Goal: Transaction & Acquisition: Download file/media

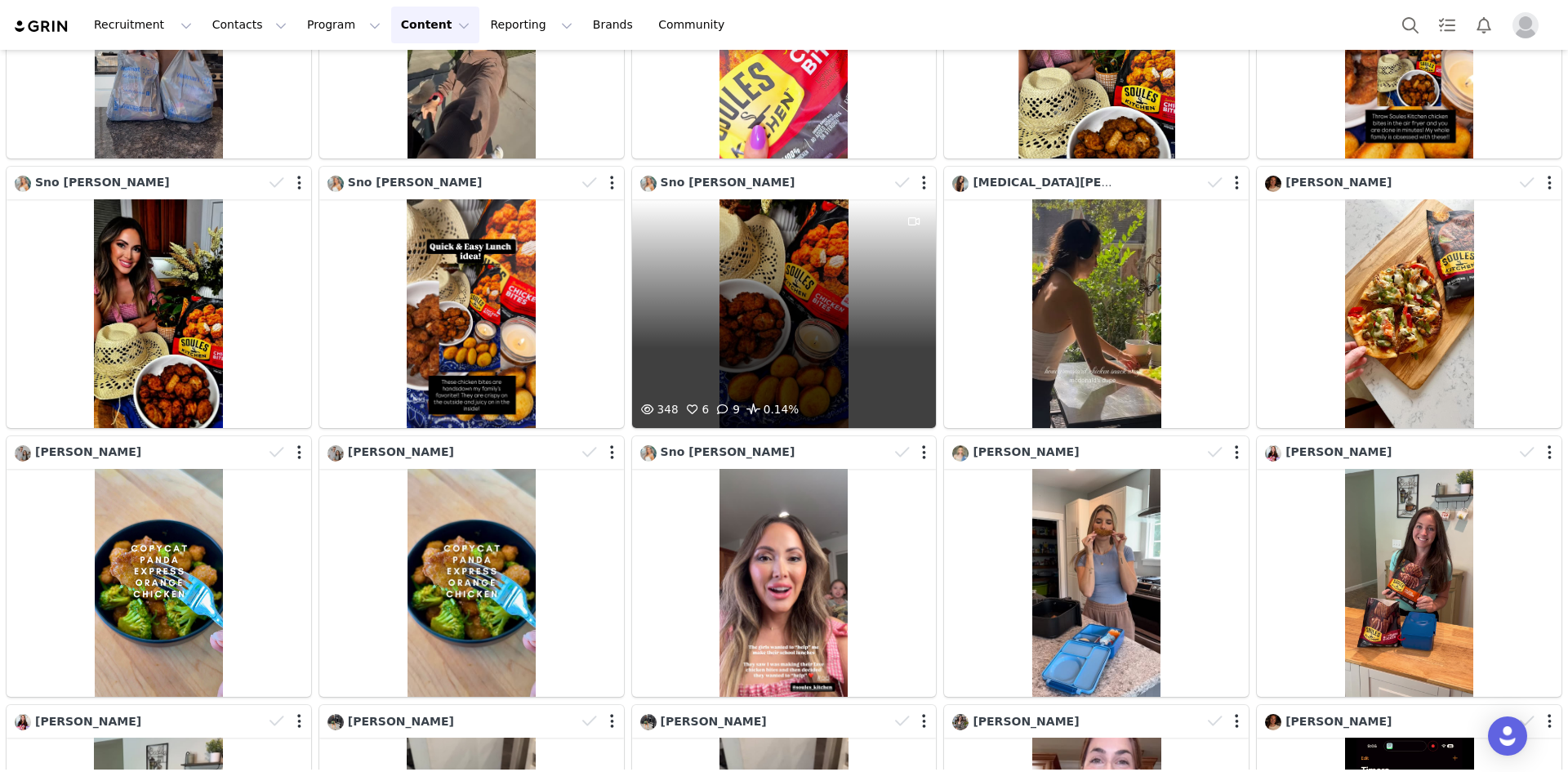
scroll to position [494, 0]
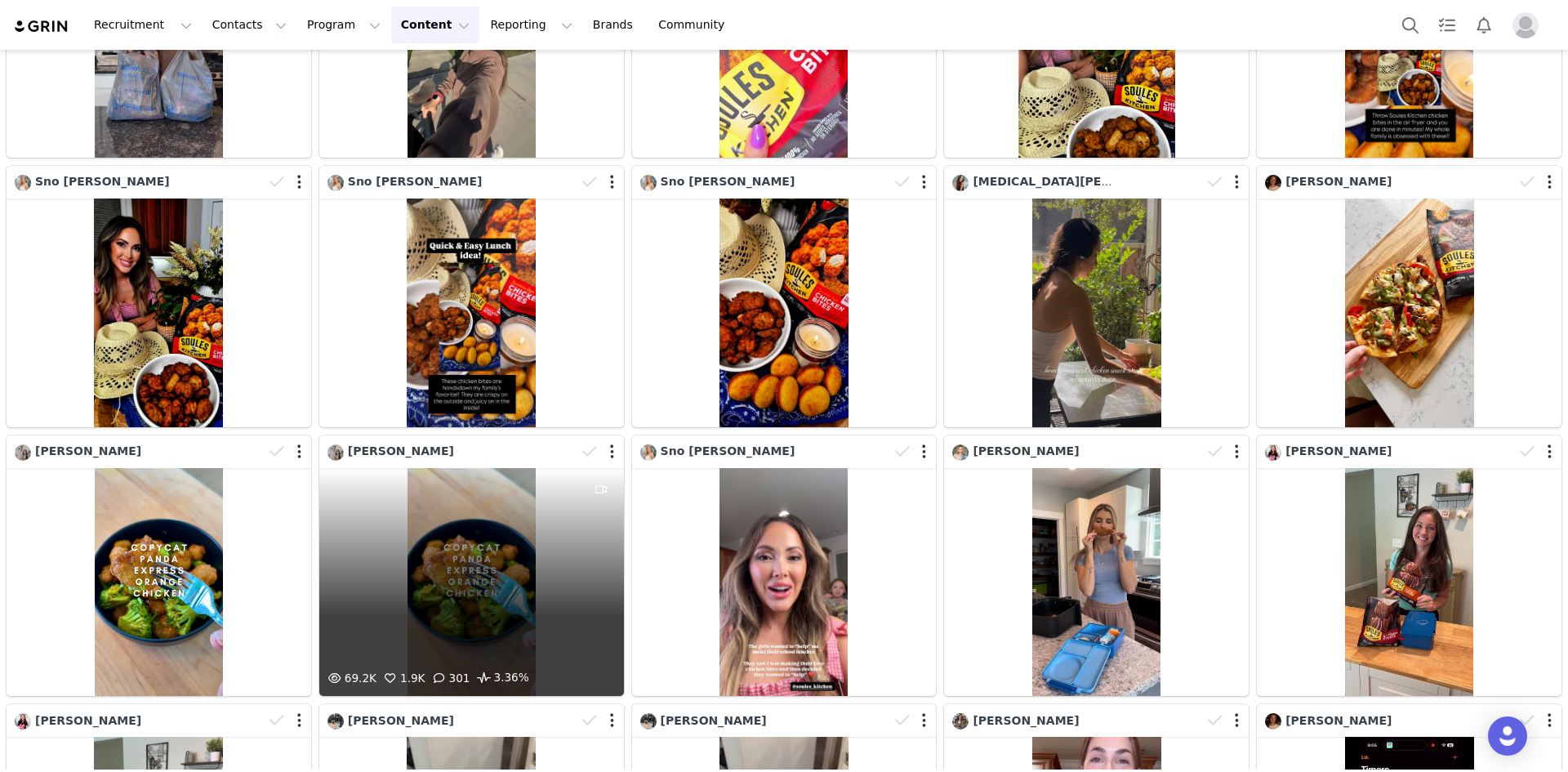
click at [481, 555] on div "69.2K 1.9K 301 3.36%" at bounding box center [472, 582] width 305 height 229
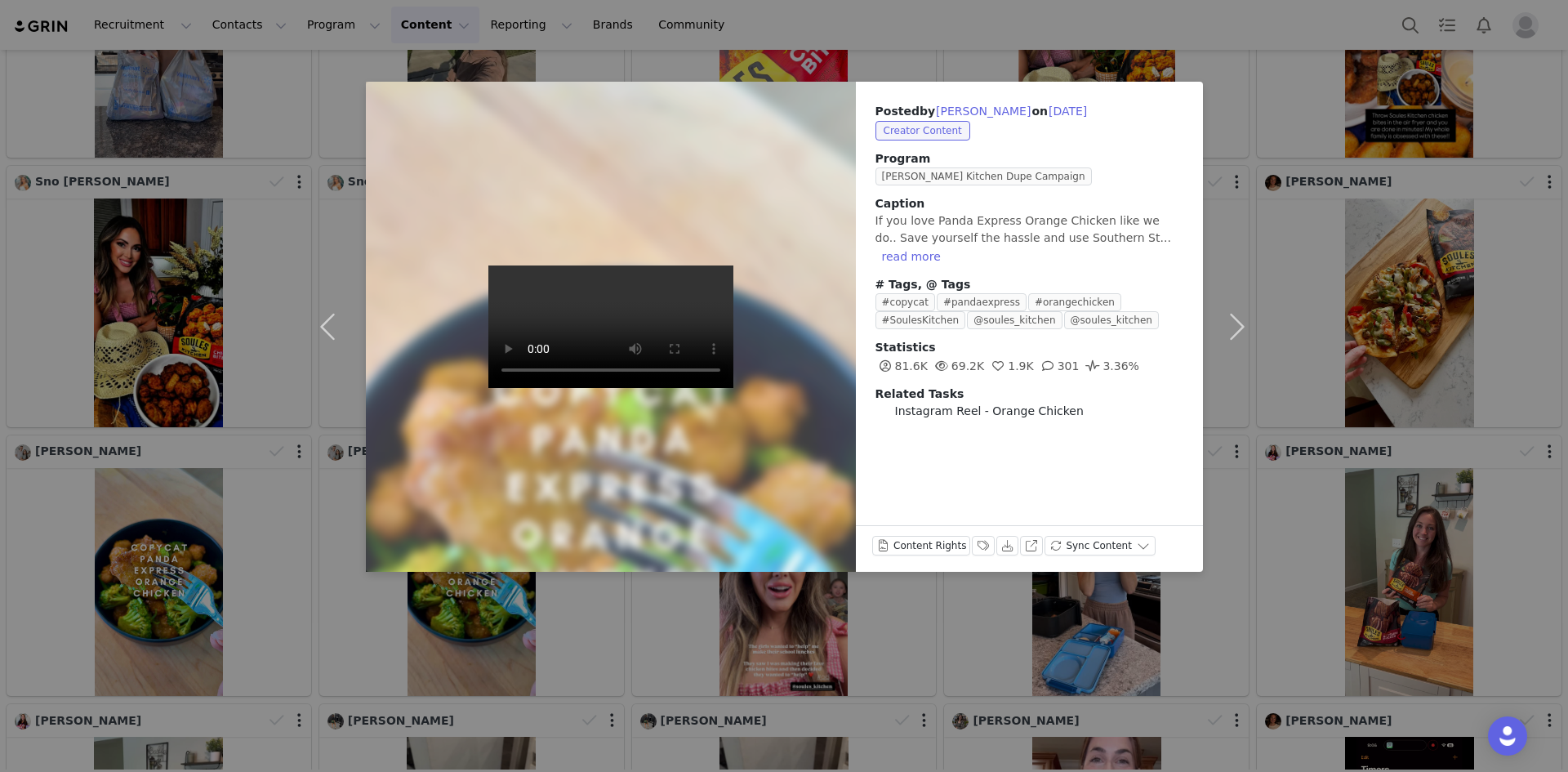
click at [517, 356] on video at bounding box center [611, 326] width 245 height 123
click at [1540, 369] on div "Posted by [PERSON_NAME] on [DATE] Creator Content Program [PERSON_NAME] Kitchen…" at bounding box center [784, 386] width 1568 height 772
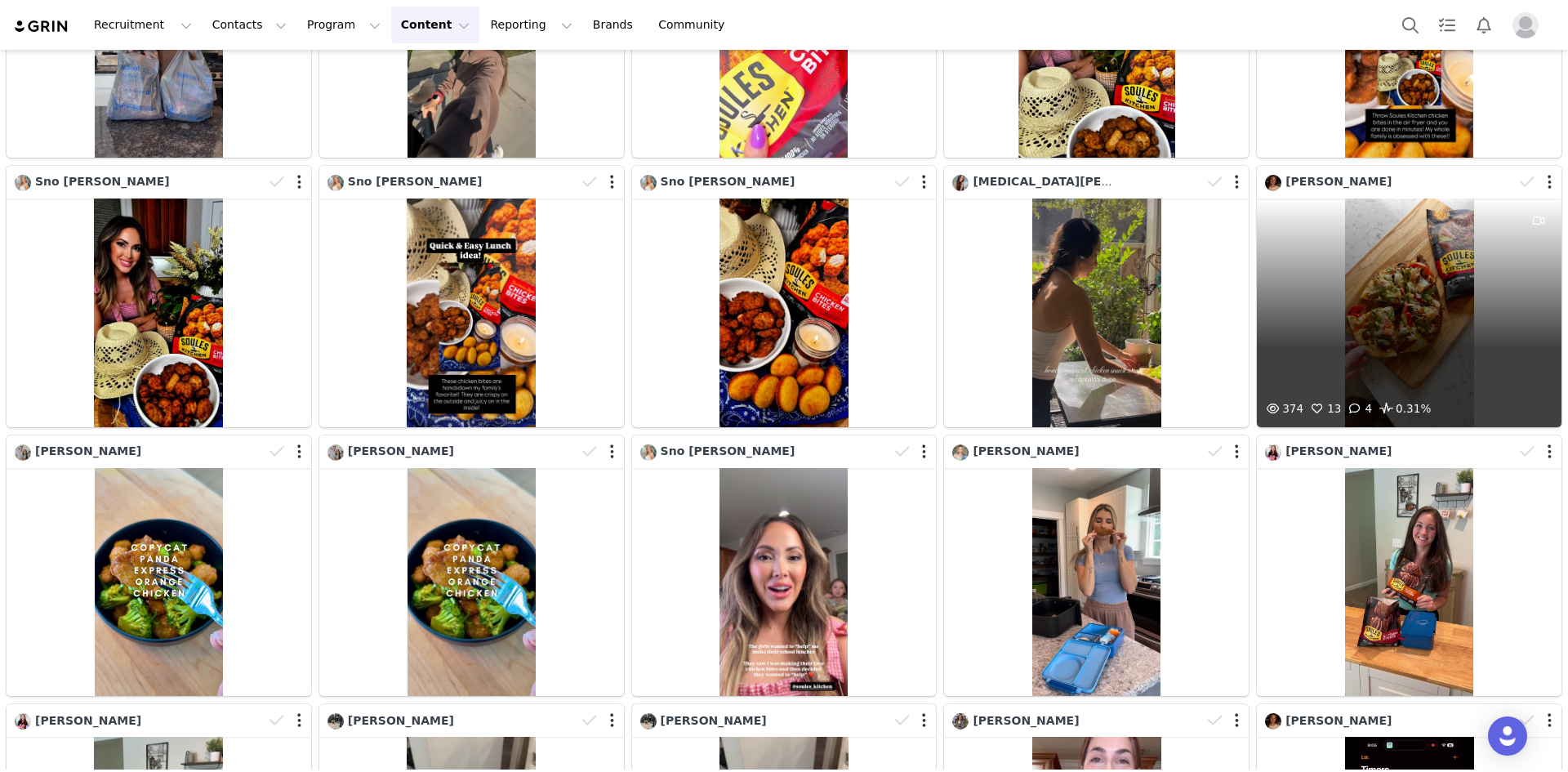
click at [1375, 284] on div "374 13 4 0.31%" at bounding box center [1410, 312] width 305 height 229
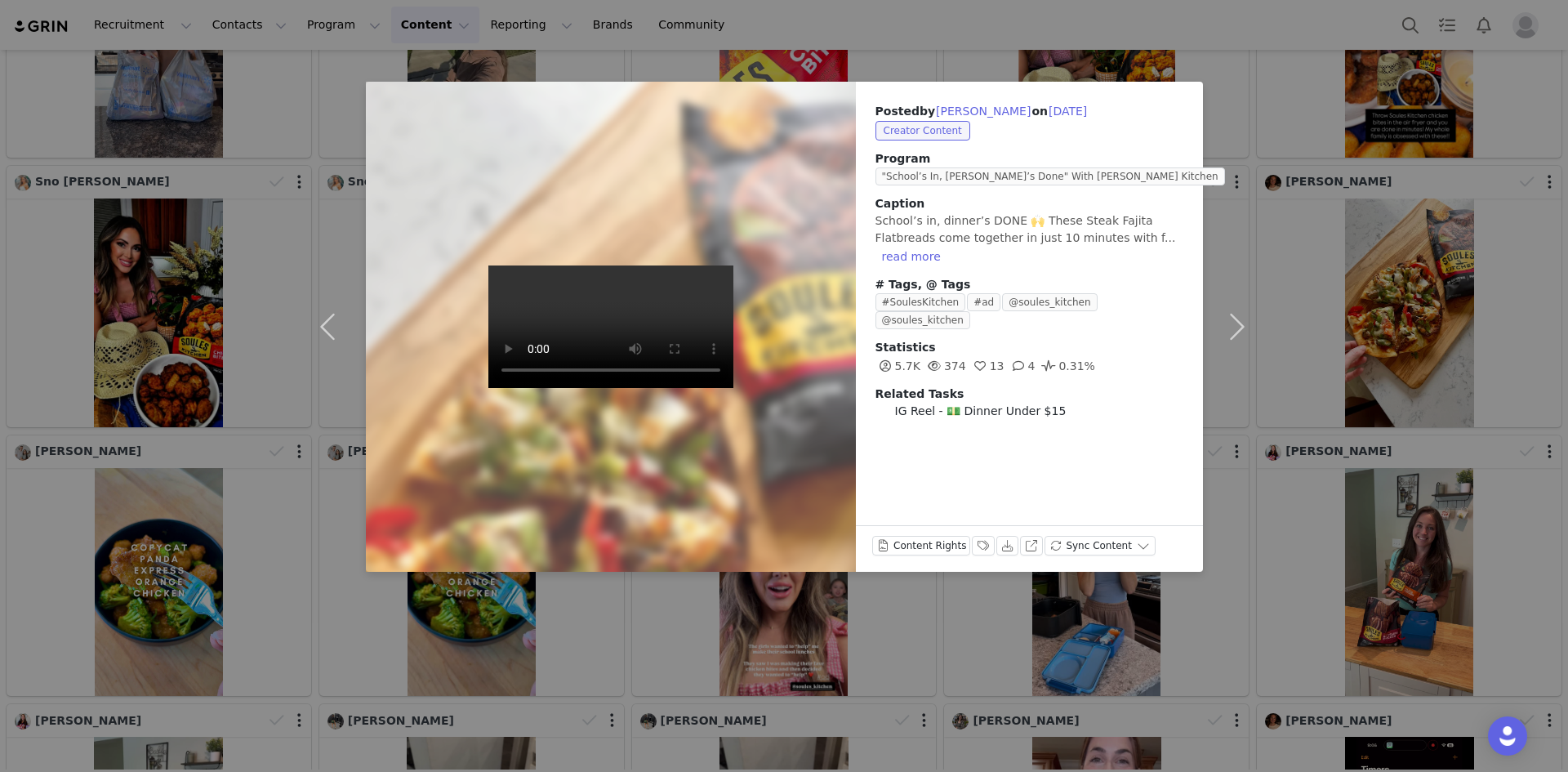
click at [1030, 14] on div "Posted by [PERSON_NAME] on [DATE] Creator Content Program "School’s In, Dinner’…" at bounding box center [784, 386] width 1568 height 772
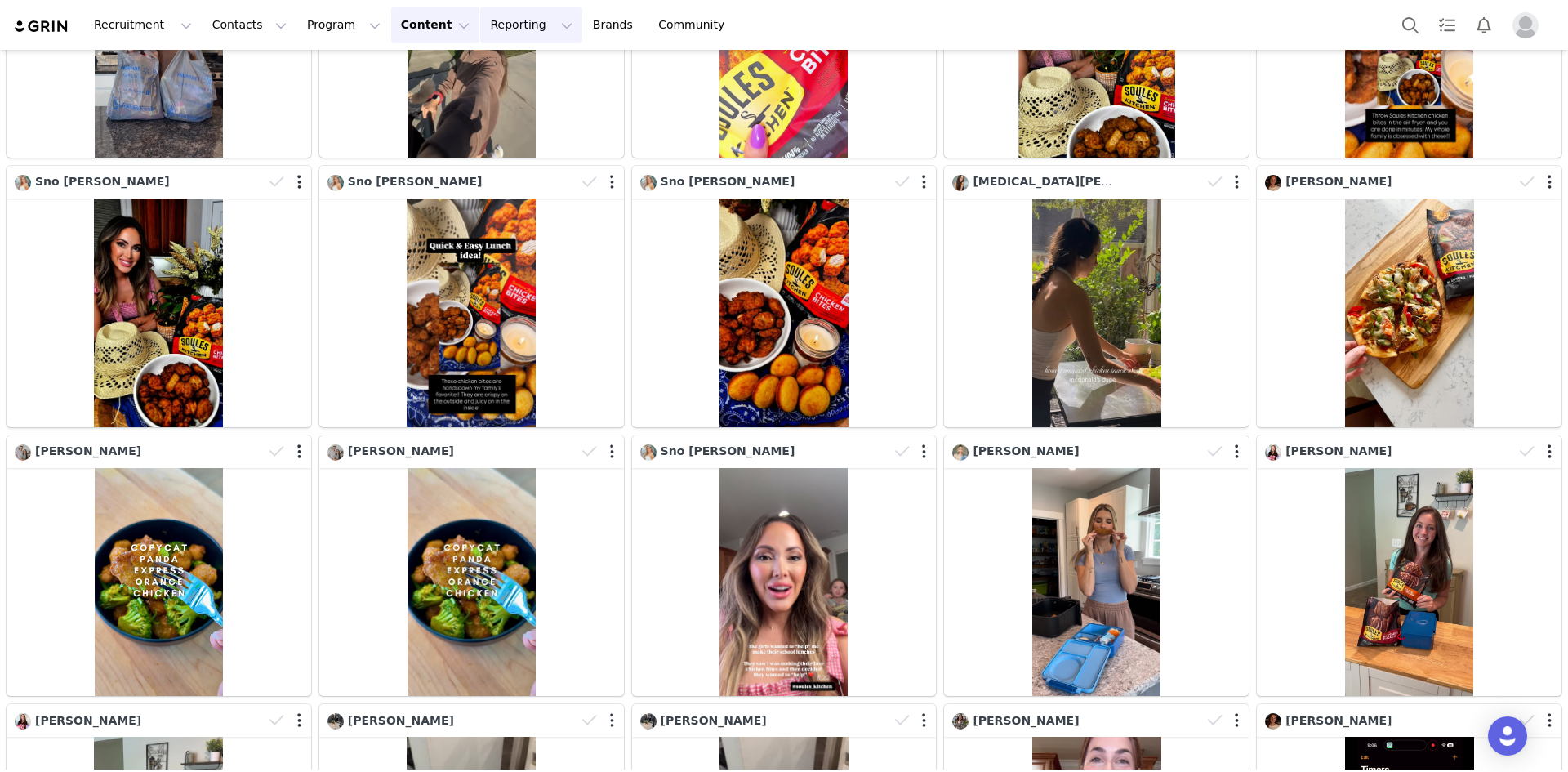
click at [480, 35] on button "Reporting Reporting" at bounding box center [531, 25] width 101 height 37
click at [480, 72] on p "Dashboard" at bounding box center [477, 72] width 62 height 17
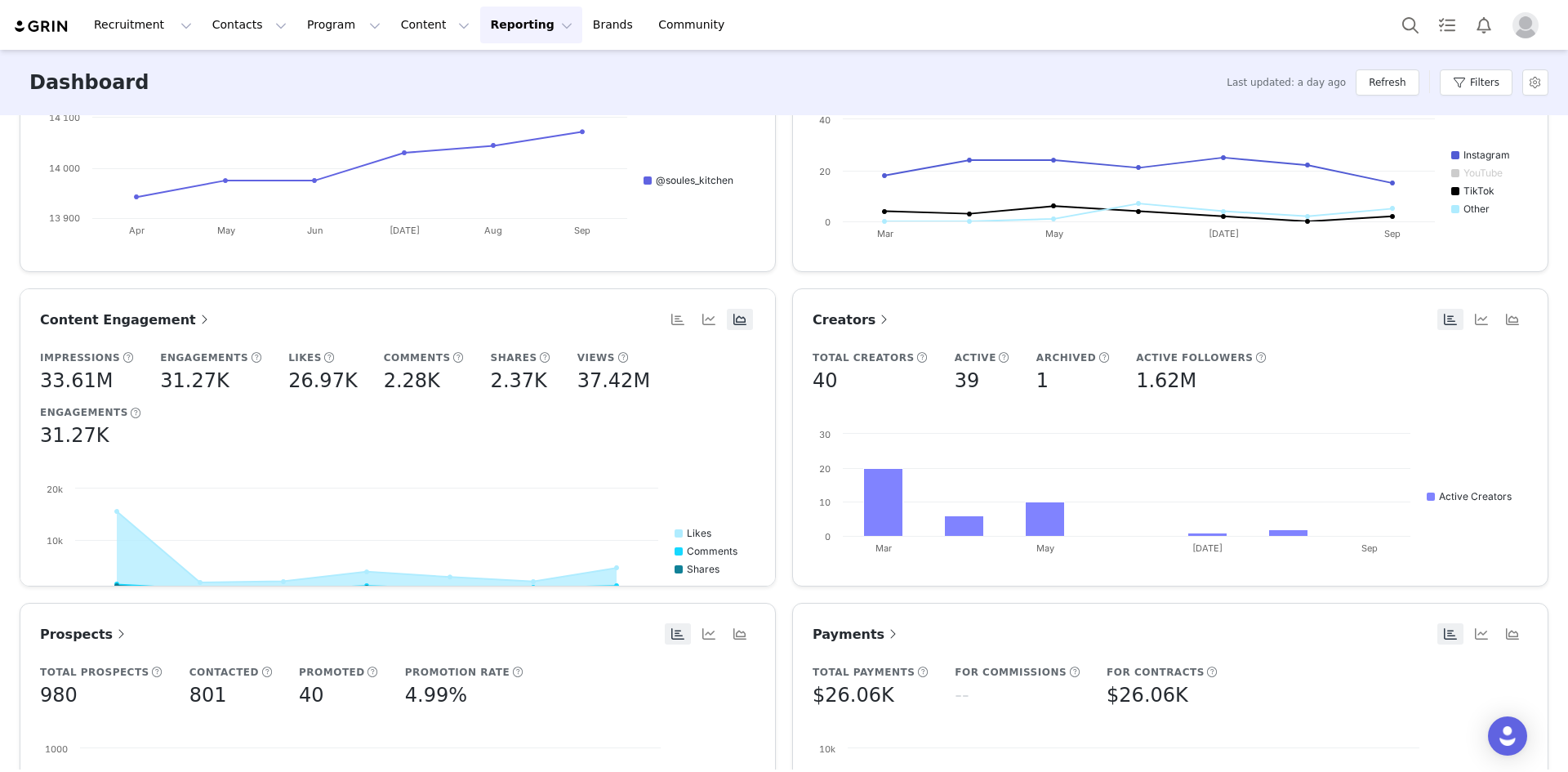
scroll to position [163, 0]
click at [393, 25] on button "Content Content" at bounding box center [436, 25] width 89 height 37
click at [390, 73] on p "Creator Content" at bounding box center [412, 72] width 91 height 17
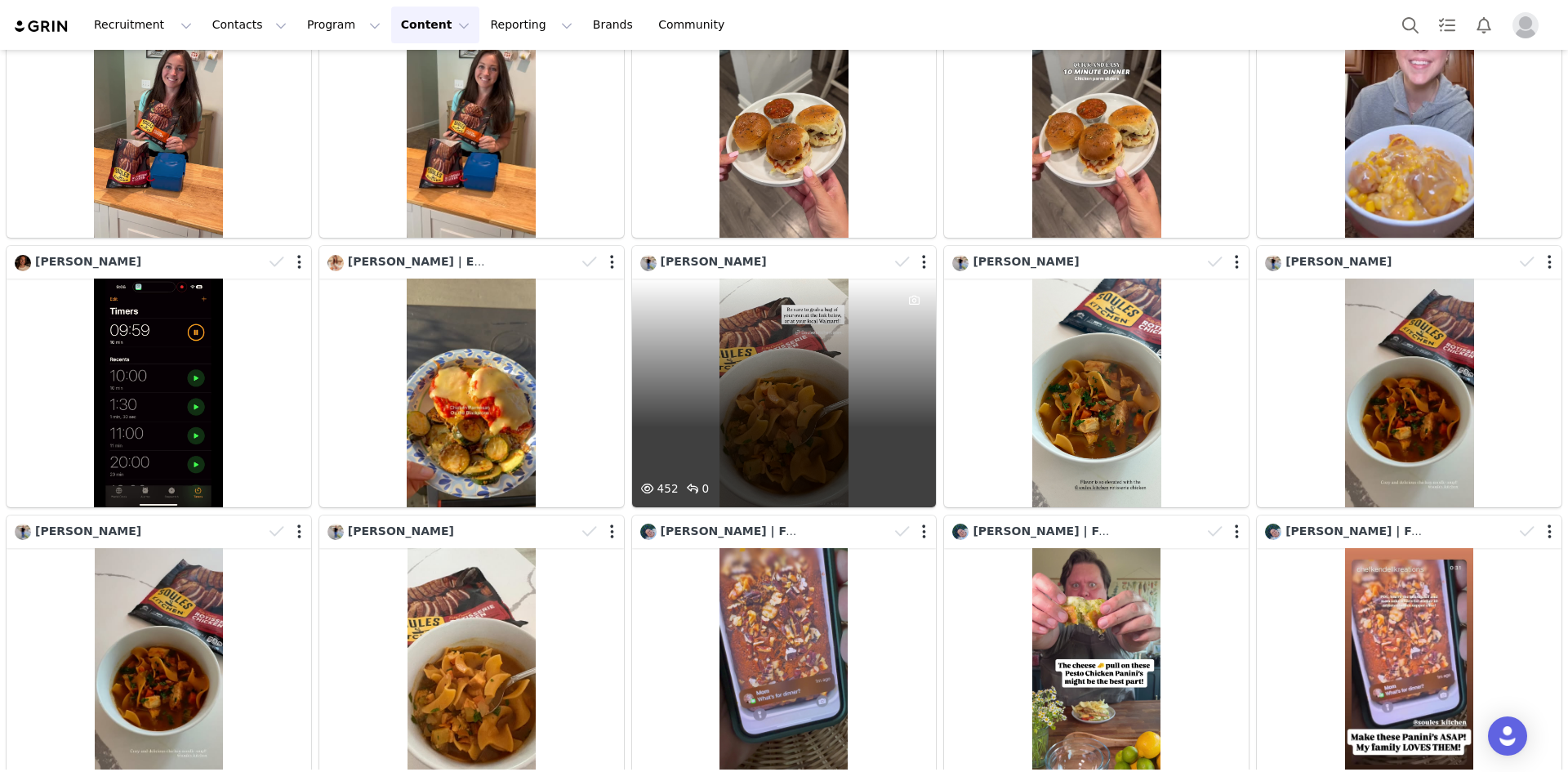
scroll to position [1221, 0]
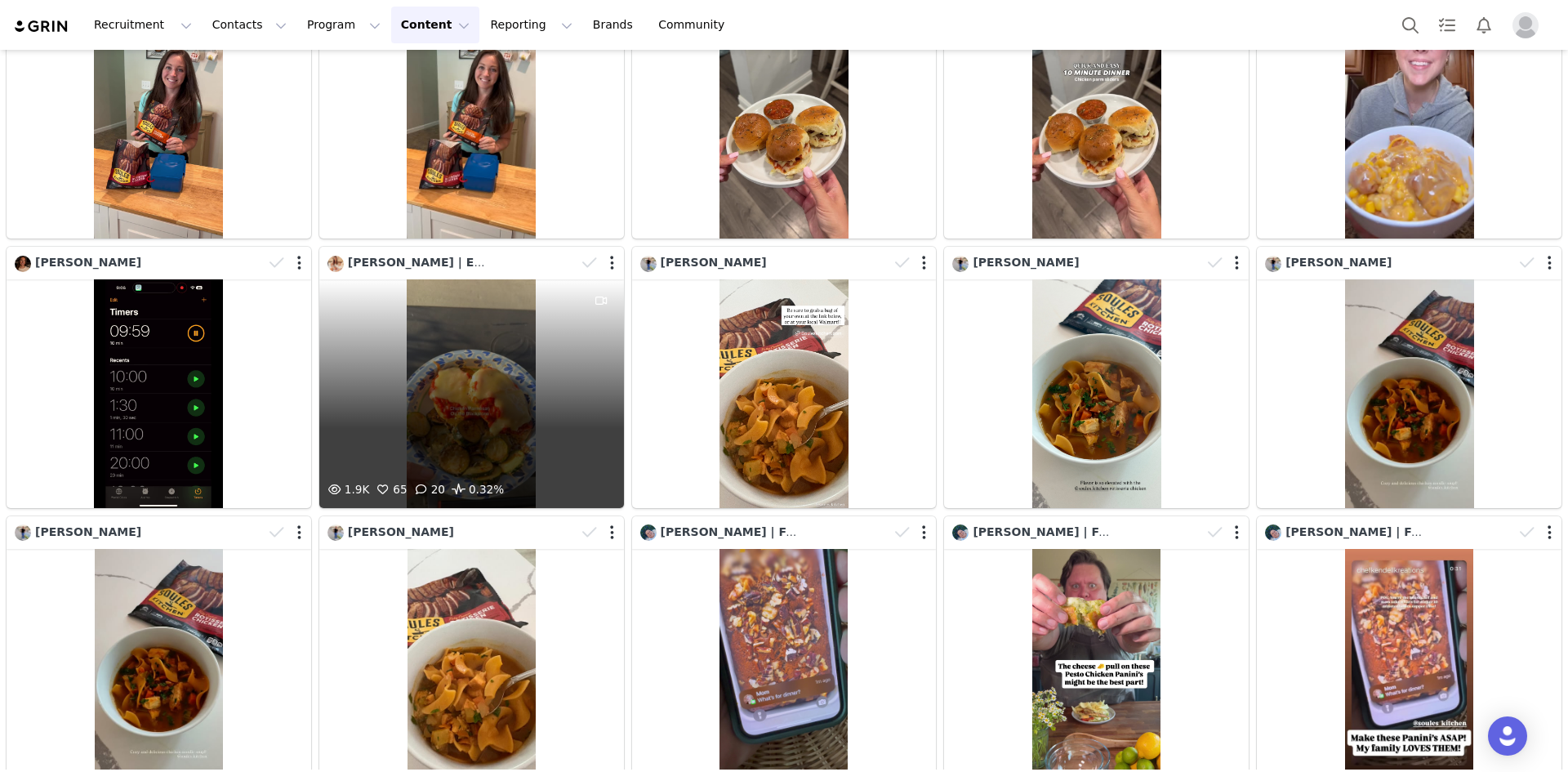
click at [506, 366] on div "1.9K 65 20 0.32%" at bounding box center [472, 393] width 305 height 229
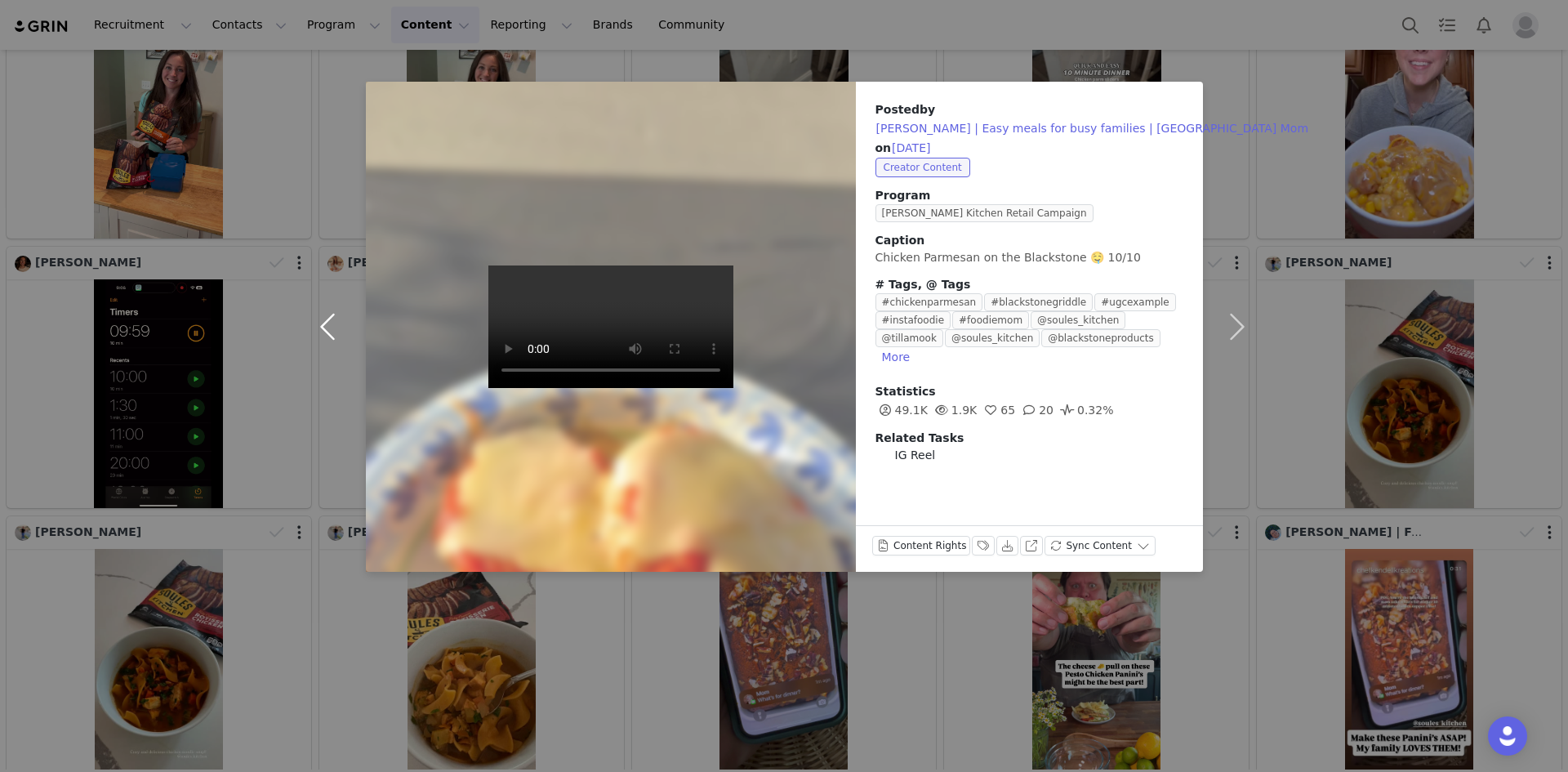
click at [325, 332] on button "button" at bounding box center [332, 326] width 69 height 490
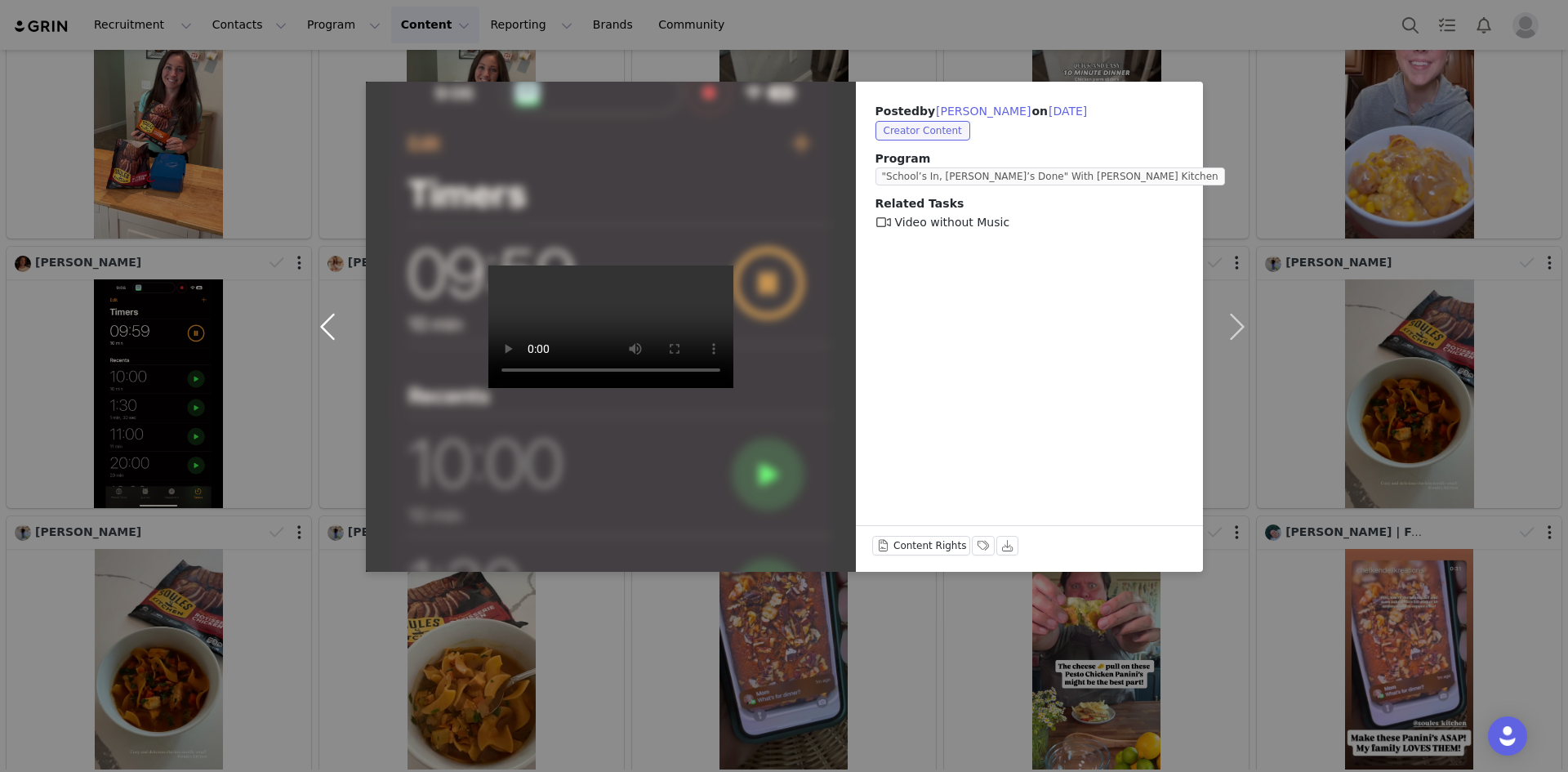
click at [325, 332] on button "button" at bounding box center [332, 326] width 69 height 490
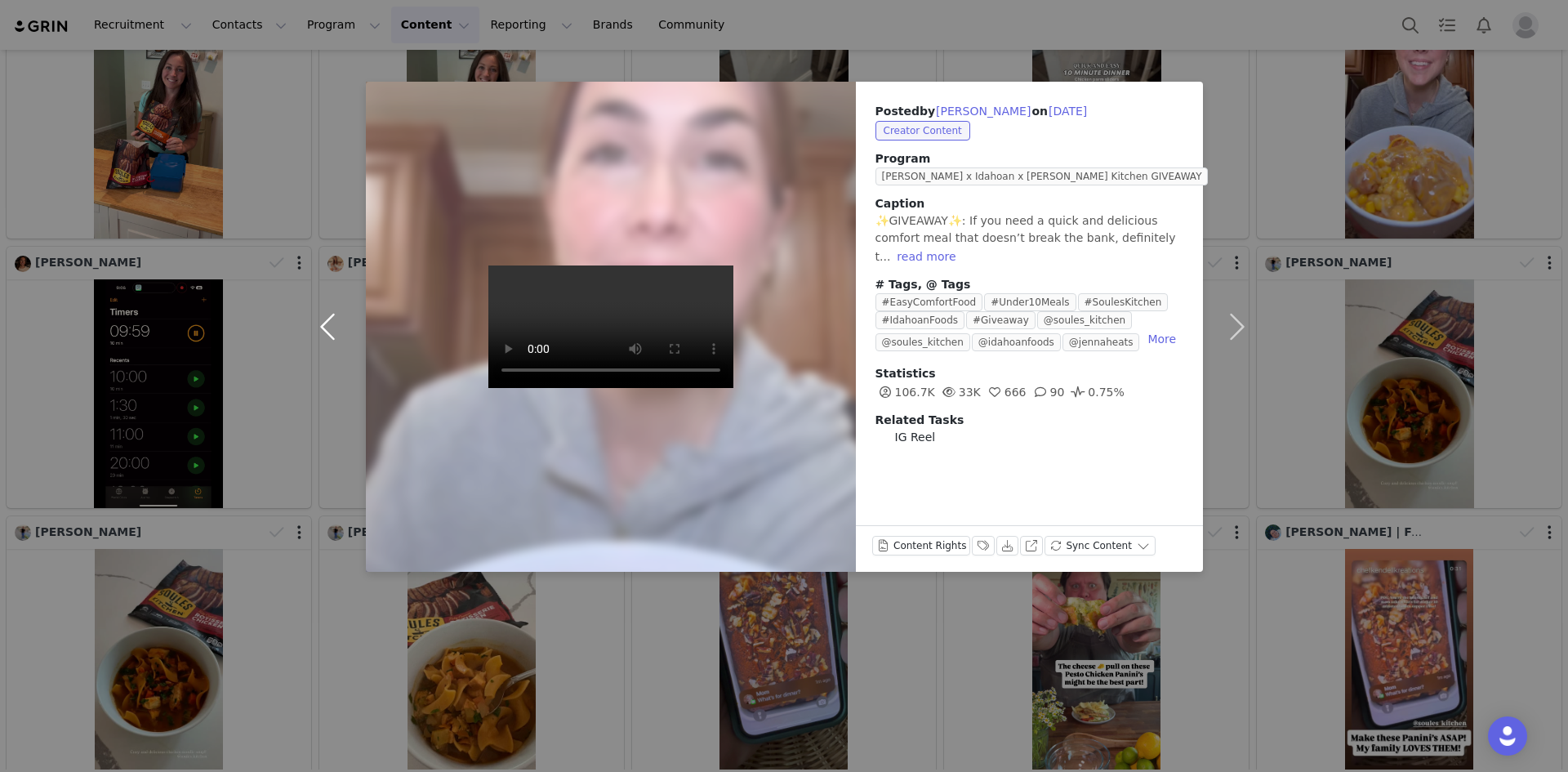
click at [325, 332] on button "button" at bounding box center [332, 326] width 69 height 490
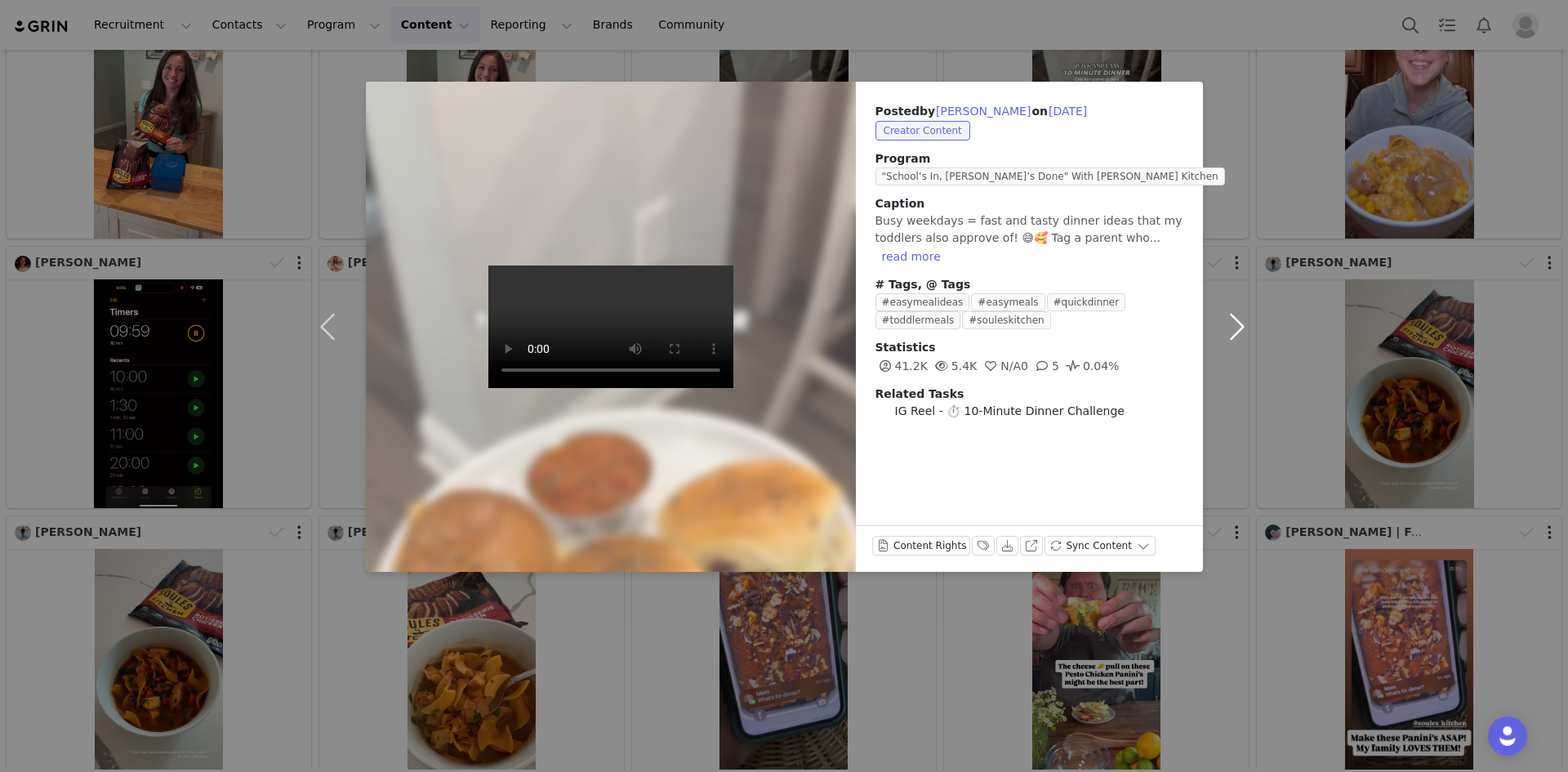
click at [1235, 329] on button "button" at bounding box center [1237, 326] width 69 height 490
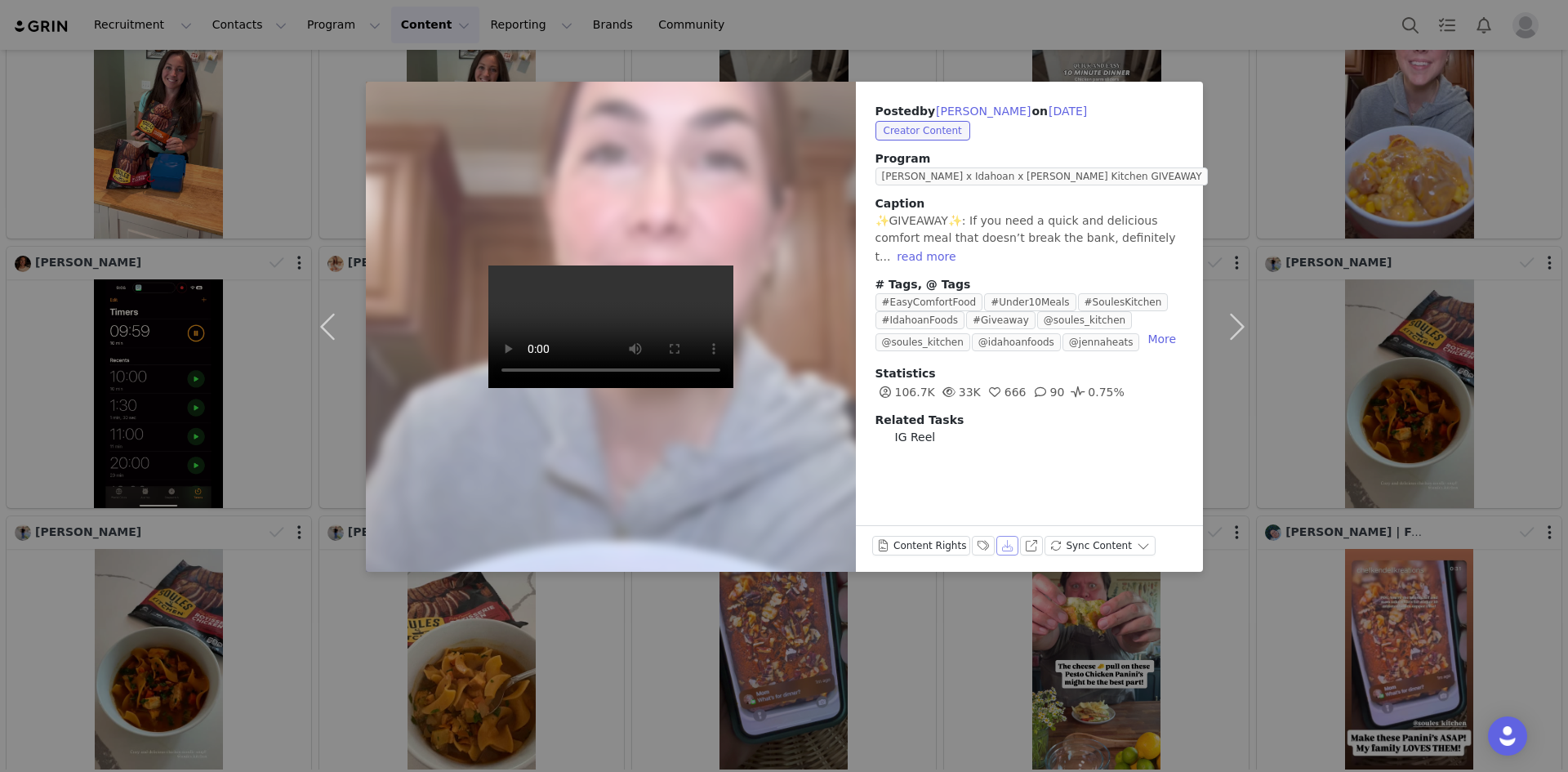
click at [998, 551] on button "Download" at bounding box center [1008, 546] width 23 height 20
click at [281, 76] on div "Posted by [PERSON_NAME] on [DATE] Creator Content Program [PERSON_NAME] x Idaho…" at bounding box center [784, 386] width 1568 height 772
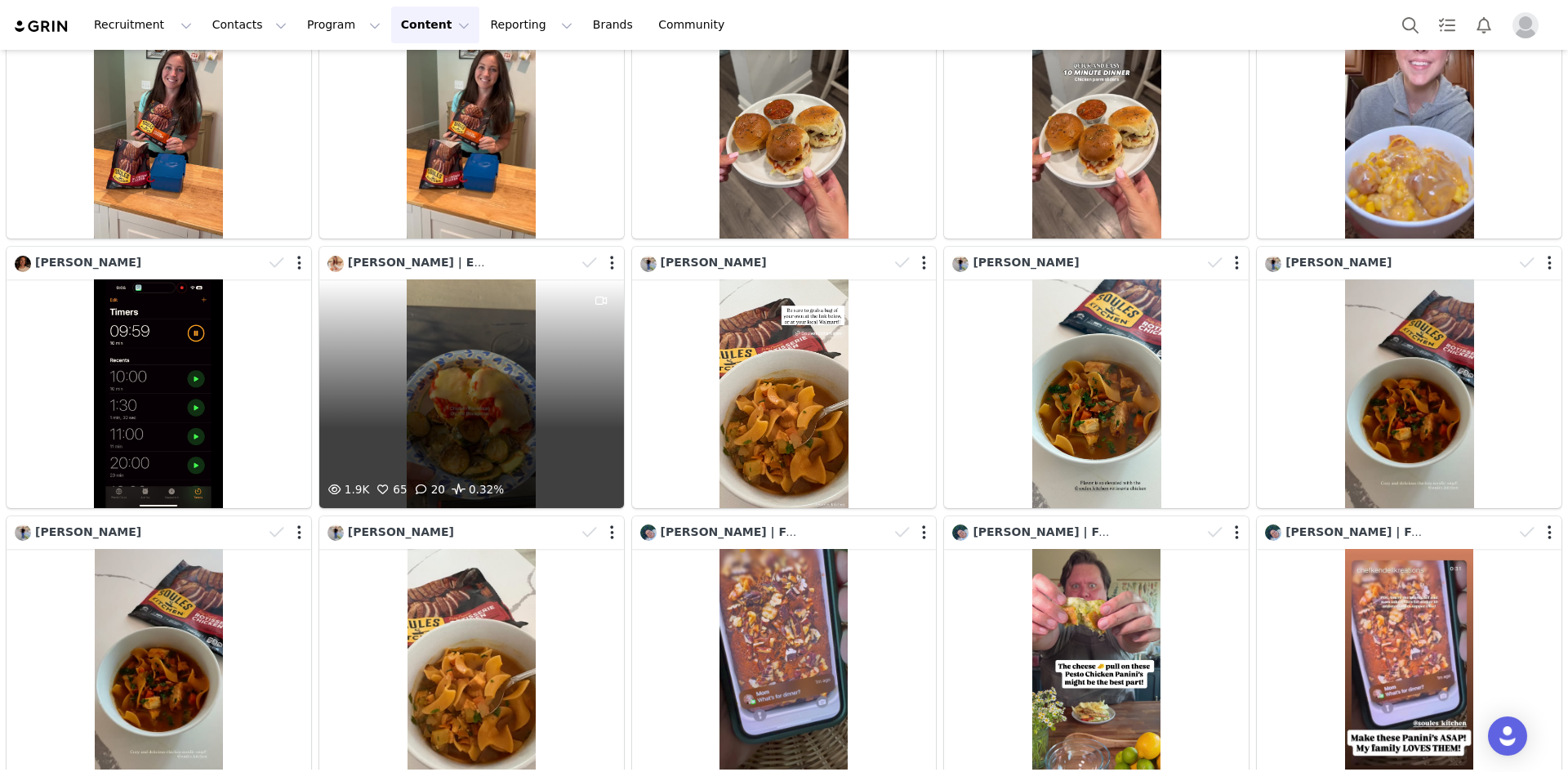
click at [546, 361] on div "1.9K 65 20 0.32%" at bounding box center [472, 393] width 305 height 229
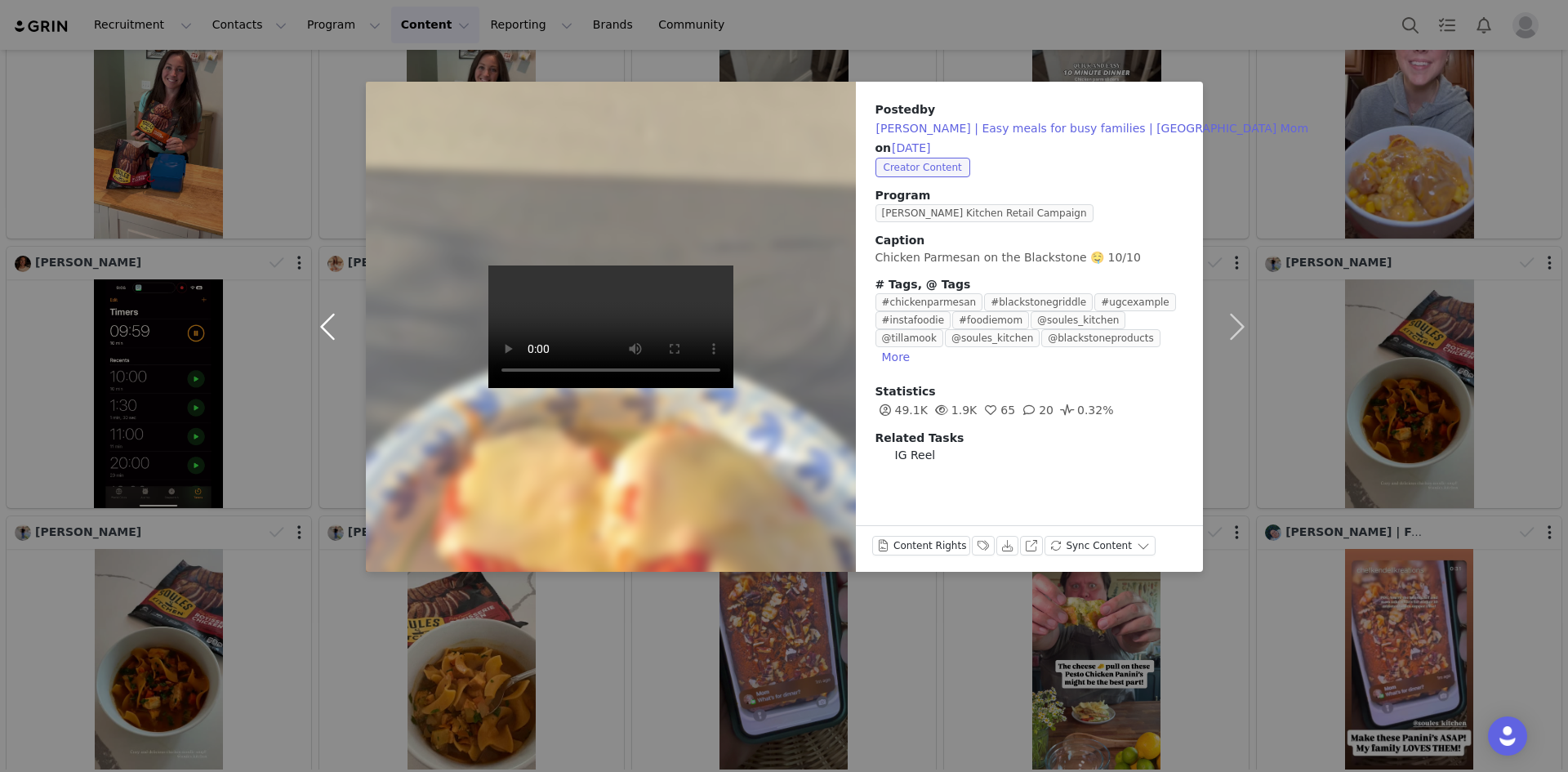
click at [317, 321] on button "button" at bounding box center [332, 326] width 69 height 490
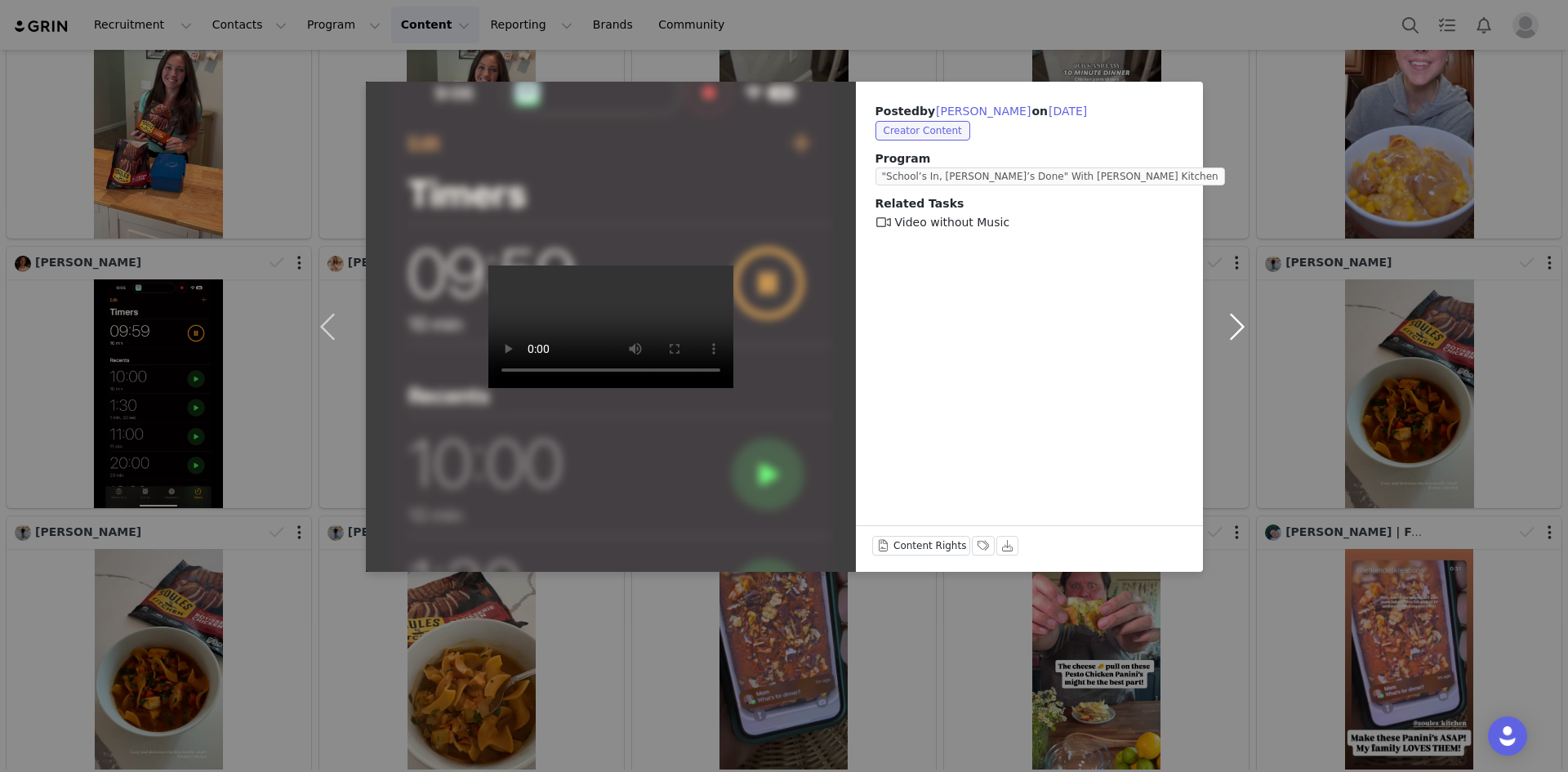
click at [1244, 333] on button "button" at bounding box center [1237, 326] width 69 height 490
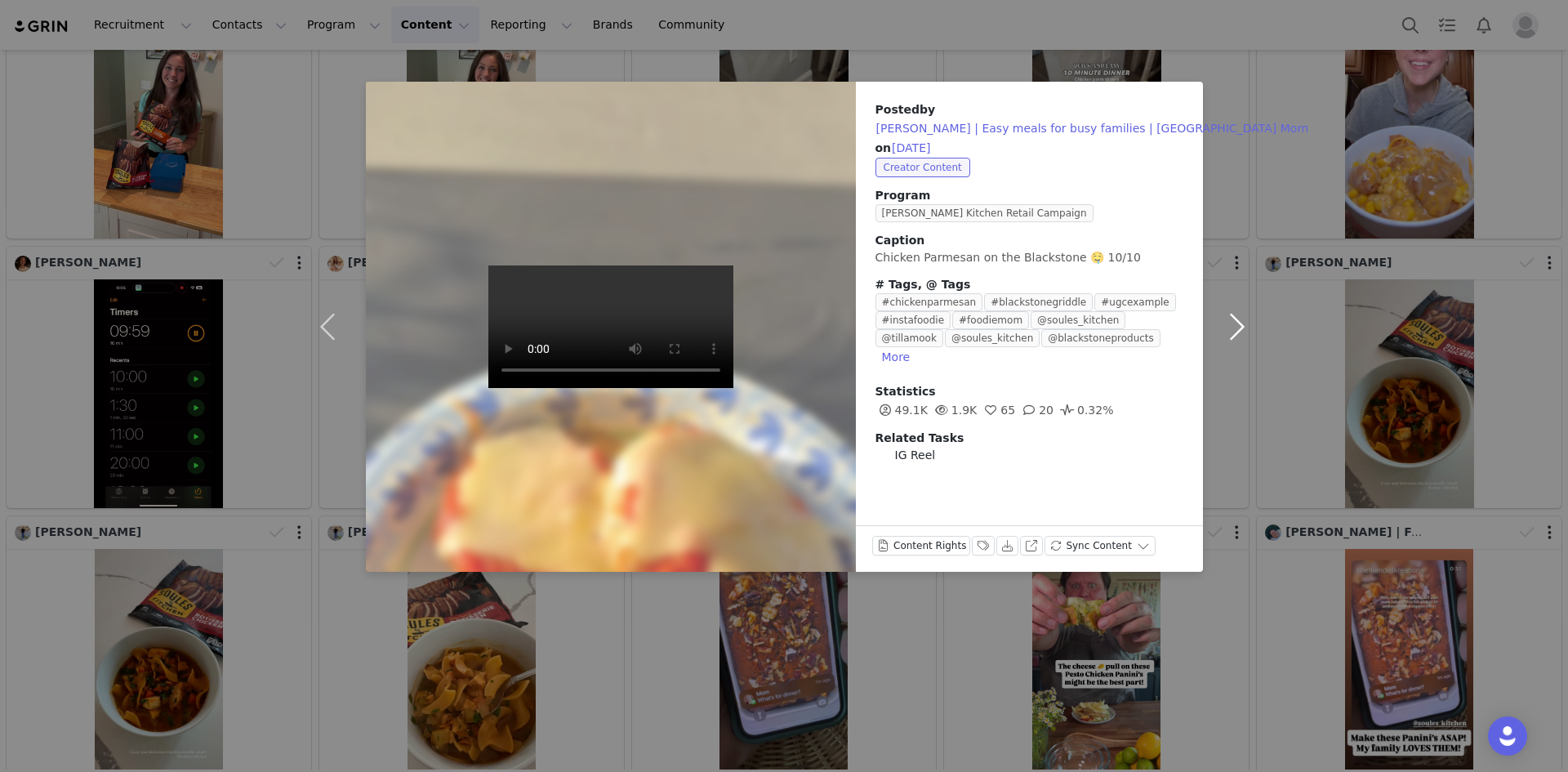
click at [1244, 333] on button "button" at bounding box center [1237, 326] width 69 height 490
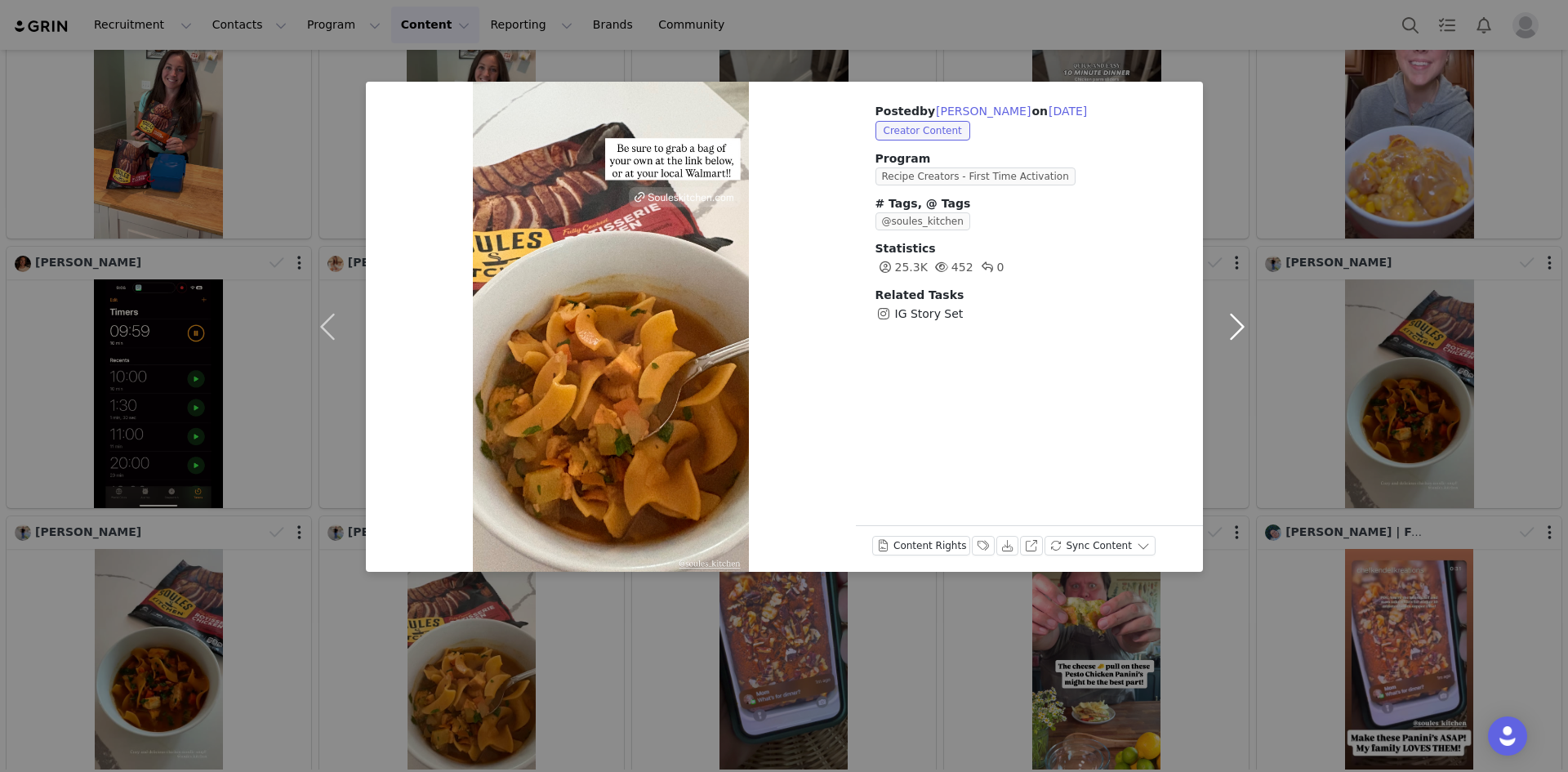
click at [1244, 333] on button "button" at bounding box center [1237, 326] width 69 height 490
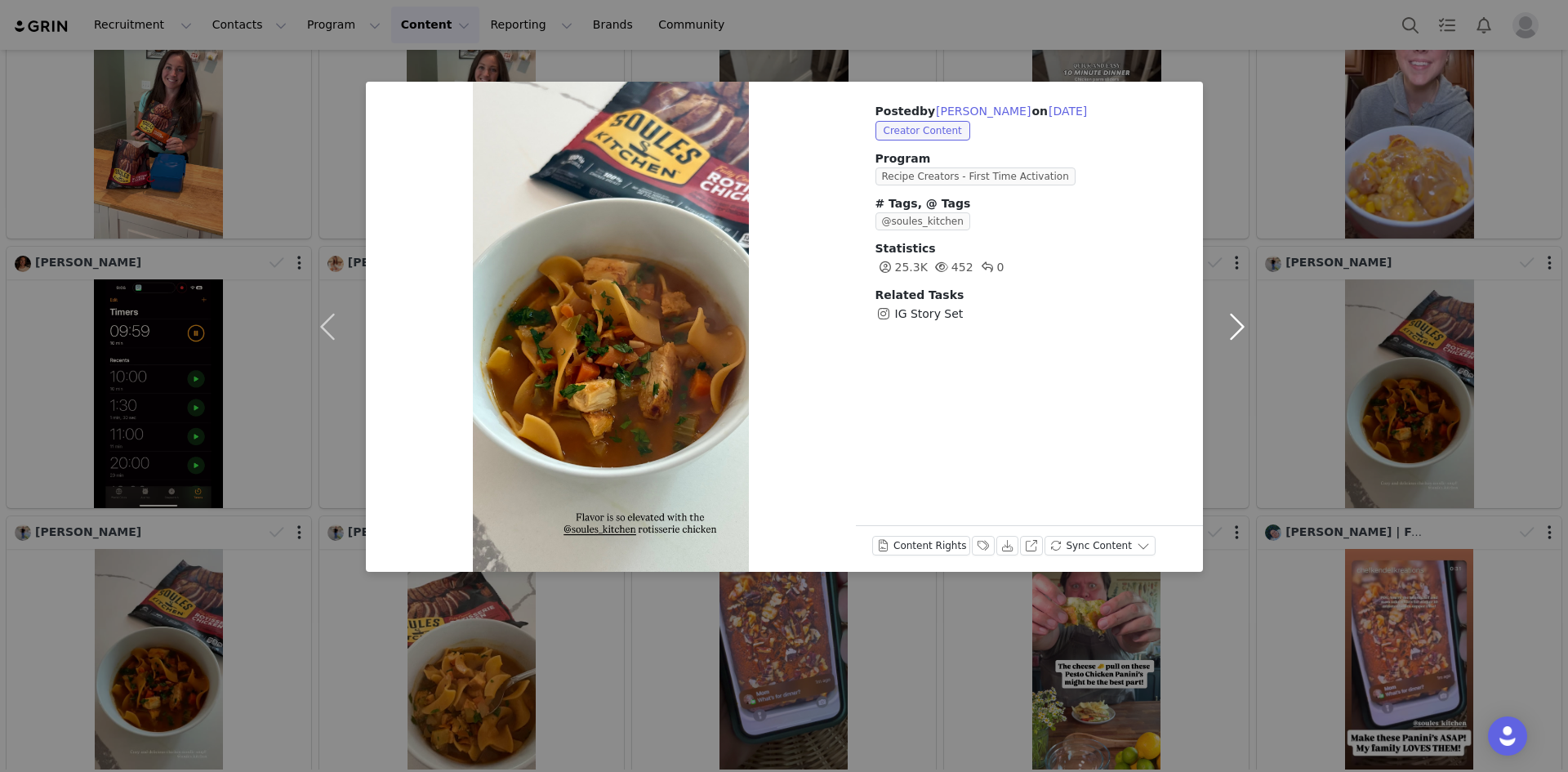
click at [1244, 333] on button "button" at bounding box center [1237, 326] width 69 height 490
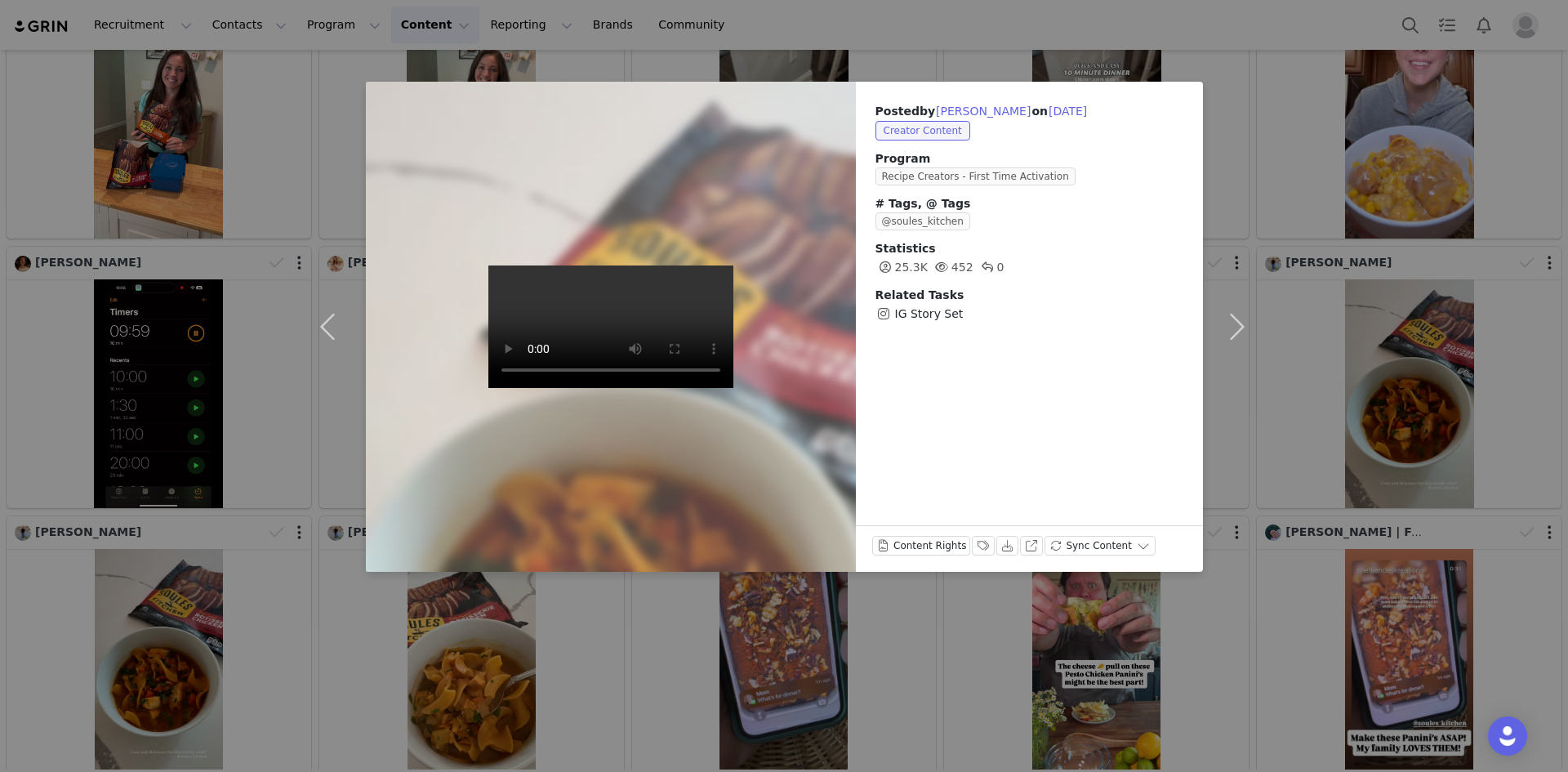
click at [35, 160] on div "Posted by [PERSON_NAME] on [DATE] Creator Content Program Recipe Creators - Fir…" at bounding box center [784, 386] width 1568 height 772
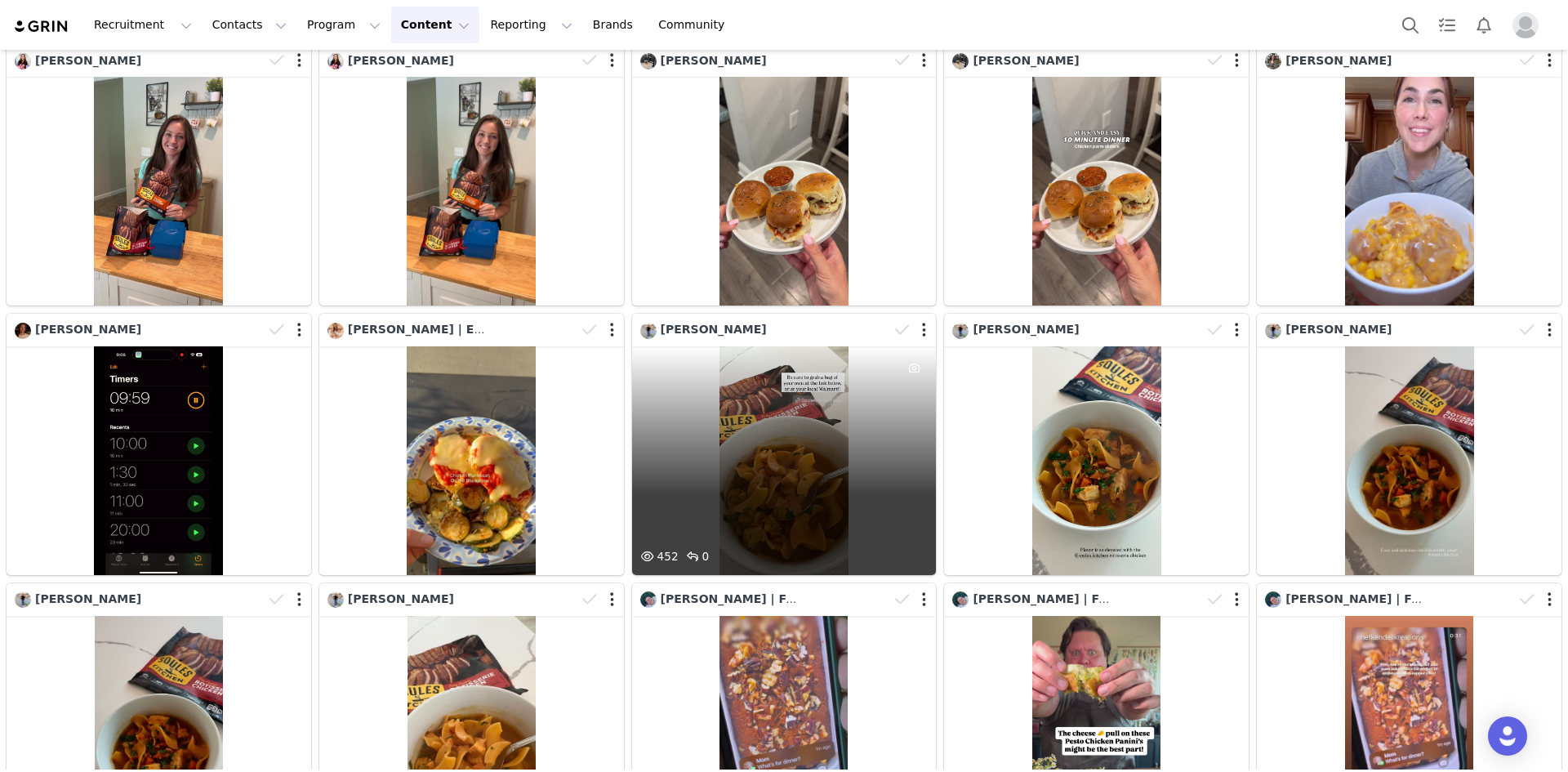
scroll to position [1040, 0]
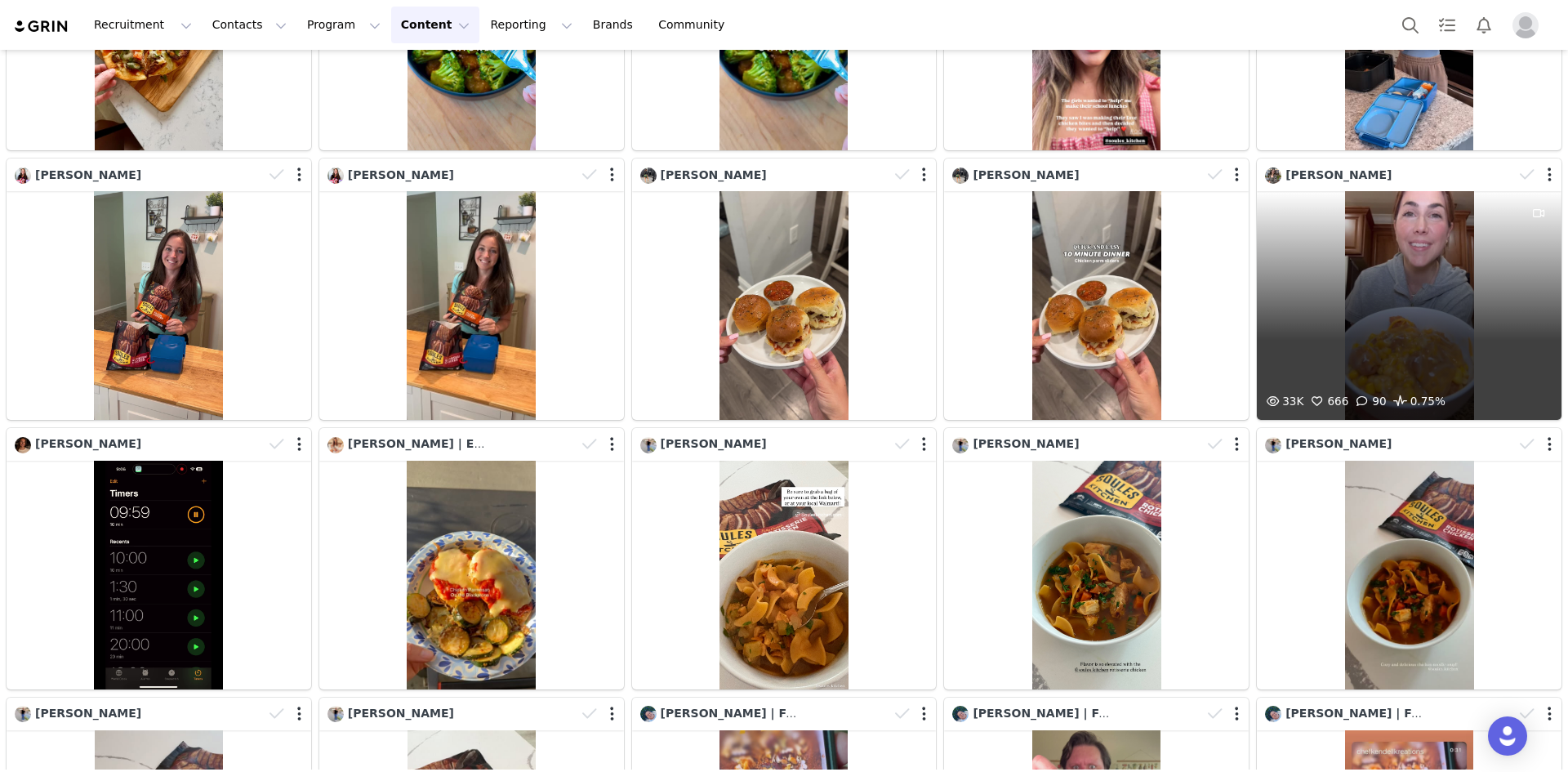
click at [1303, 356] on div "33K 666 90 0.75%" at bounding box center [1410, 305] width 305 height 229
